Goal: Check status: Check status

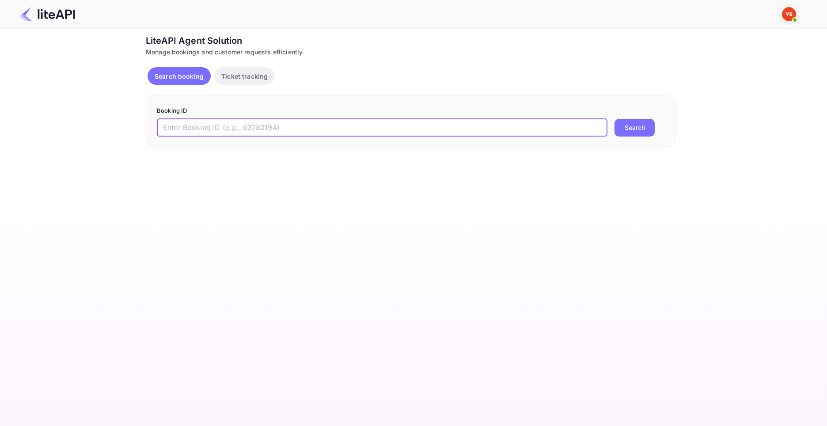
click at [193, 125] on input "text" at bounding box center [382, 128] width 450 height 18
paste input "8379837"
type input "8379837"
click at [614, 119] on button "Search" at bounding box center [634, 128] width 40 height 18
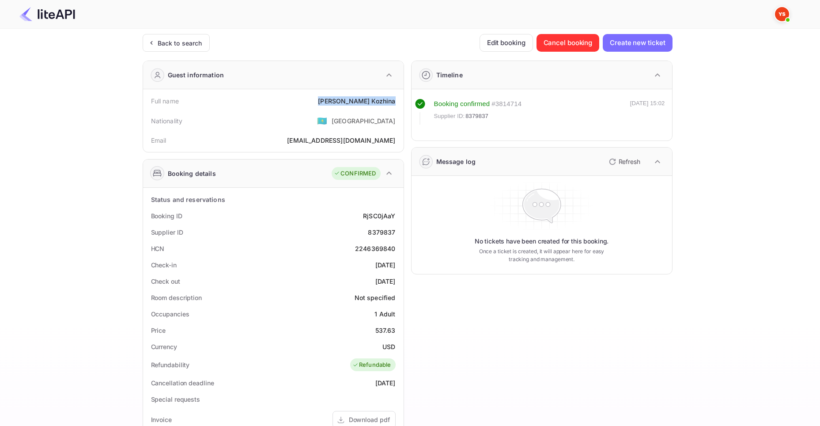
drag, startPoint x: 354, startPoint y: 101, endPoint x: 400, endPoint y: 102, distance: 46.4
click at [400, 102] on div "Full name [PERSON_NAME] Nationality 🇰🇿 [DEMOGRAPHIC_DATA] Email [EMAIL_ADDRESS]…" at bounding box center [273, 120] width 261 height 63
copy div "[PERSON_NAME]"
drag, startPoint x: 376, startPoint y: 331, endPoint x: 394, endPoint y: 332, distance: 18.1
click at [394, 332] on div "537.63" at bounding box center [385, 329] width 20 height 9
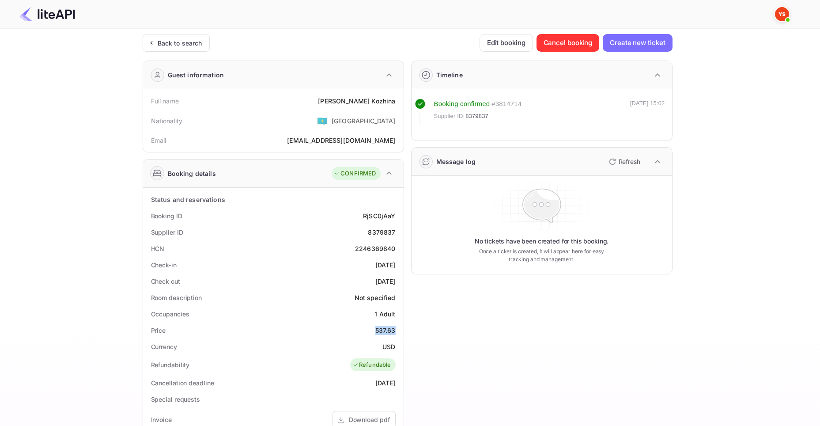
copy div "537.63"
drag, startPoint x: 382, startPoint y: 347, endPoint x: 396, endPoint y: 348, distance: 13.7
click at [396, 348] on div "Currency USD" at bounding box center [273, 346] width 253 height 16
copy div "USD"
click at [189, 41] on div "Back to search" at bounding box center [180, 42] width 45 height 9
